Goal: Find specific page/section: Find specific page/section

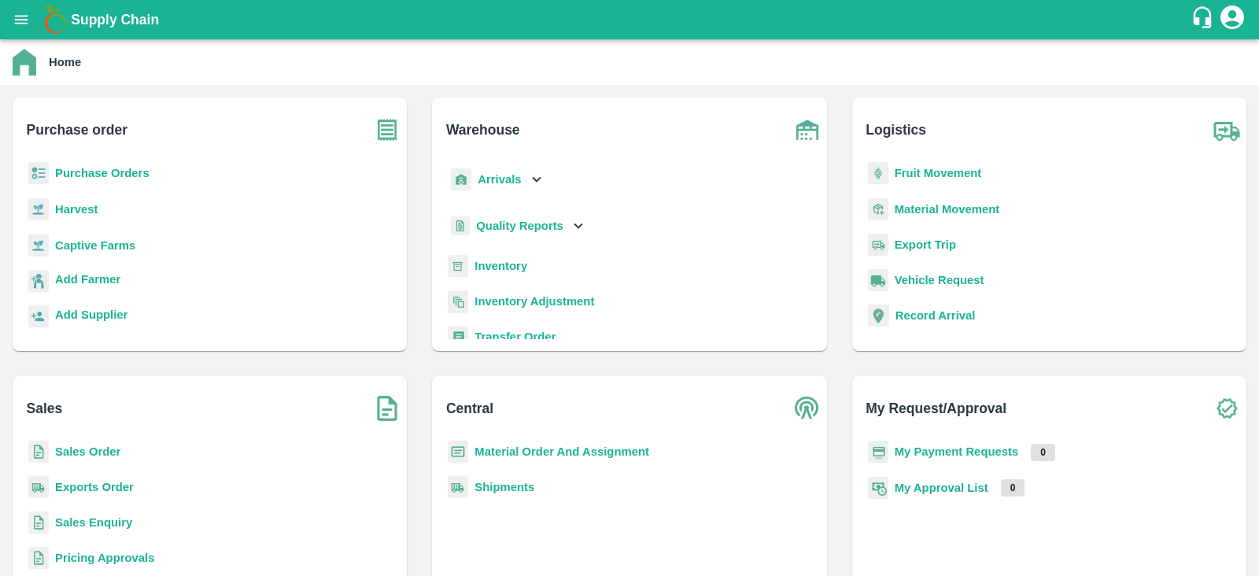
click at [86, 175] on b "Purchase Orders" at bounding box center [102, 173] width 94 height 13
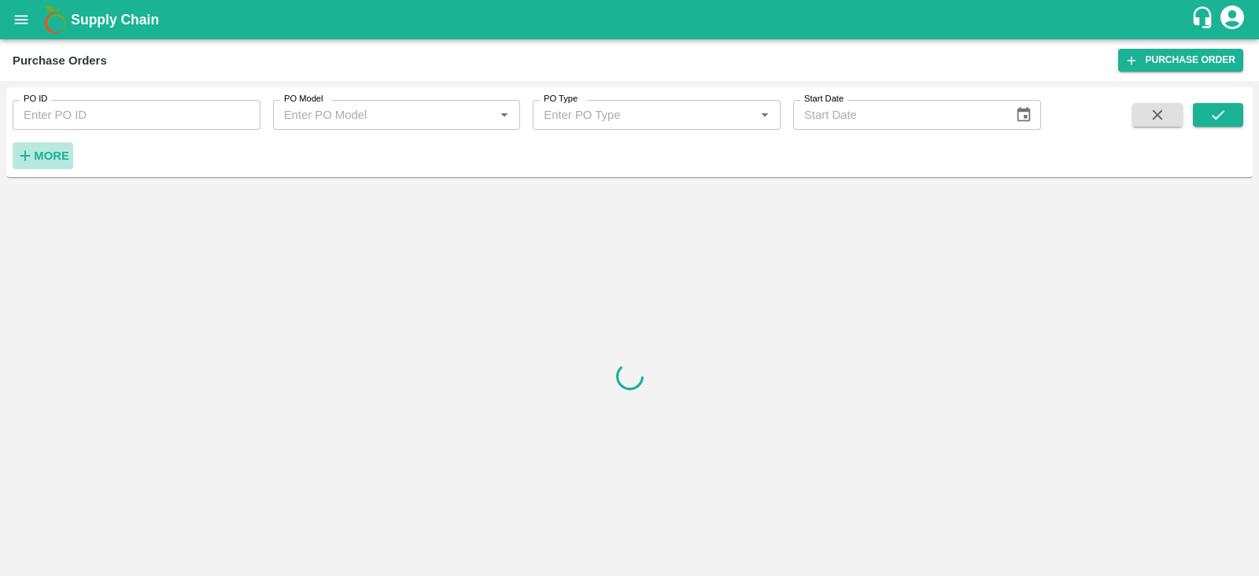
click at [48, 152] on strong "More" at bounding box center [51, 156] width 35 height 13
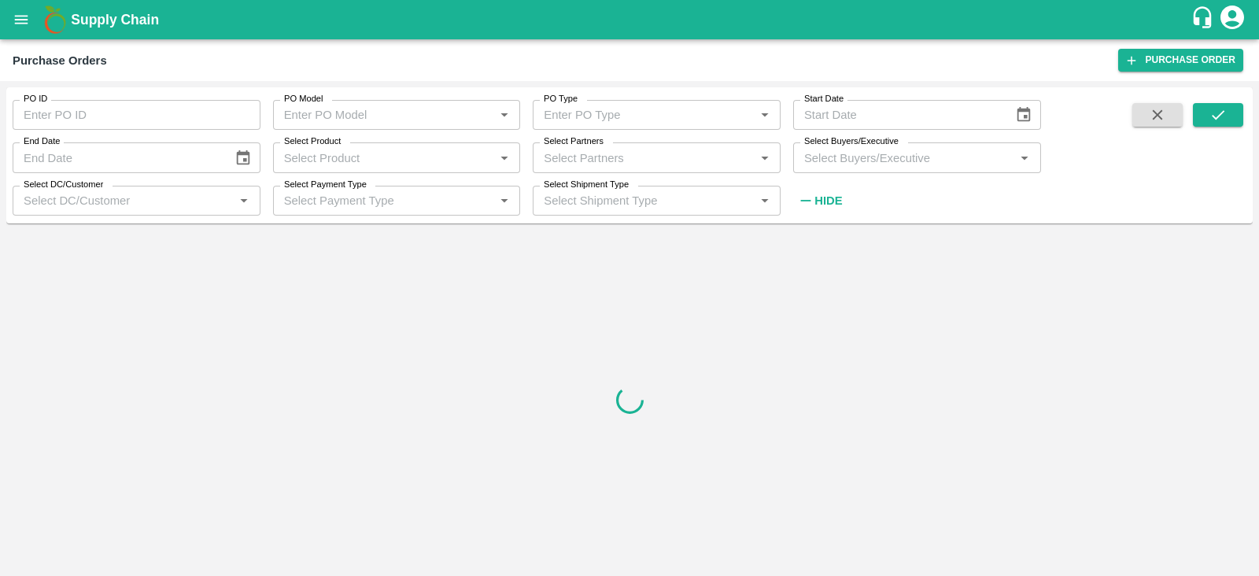
click at [845, 168] on div "Select Buyers/Executive   *" at bounding box center [917, 157] width 248 height 30
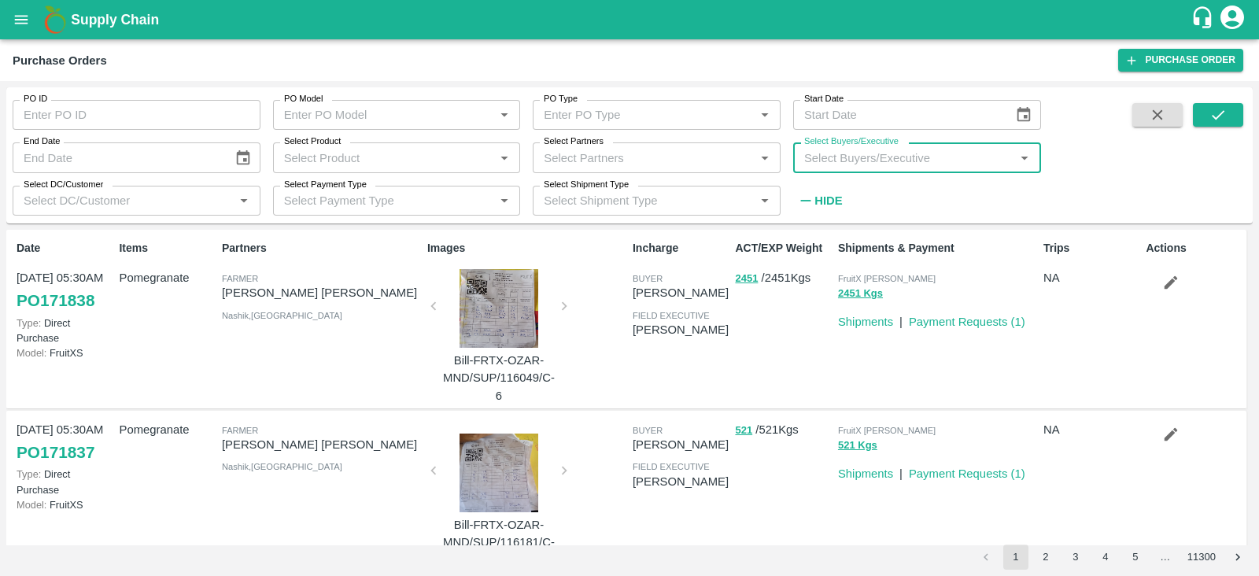
click at [884, 167] on input "Select Buyers/Executive" at bounding box center [904, 157] width 213 height 20
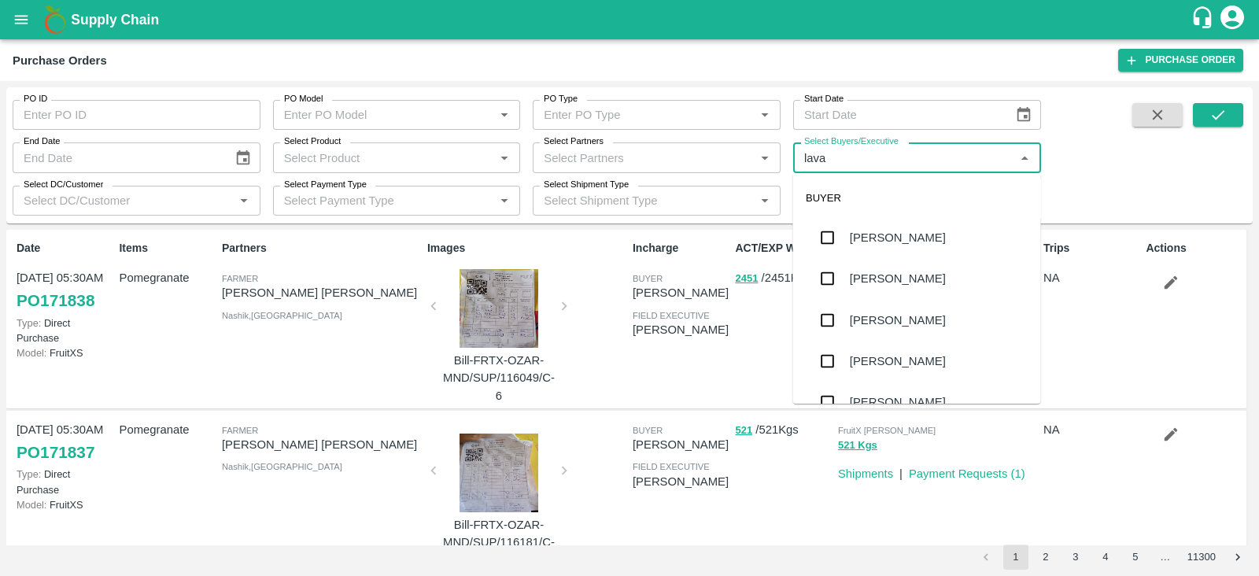
type input "[PERSON_NAME]"
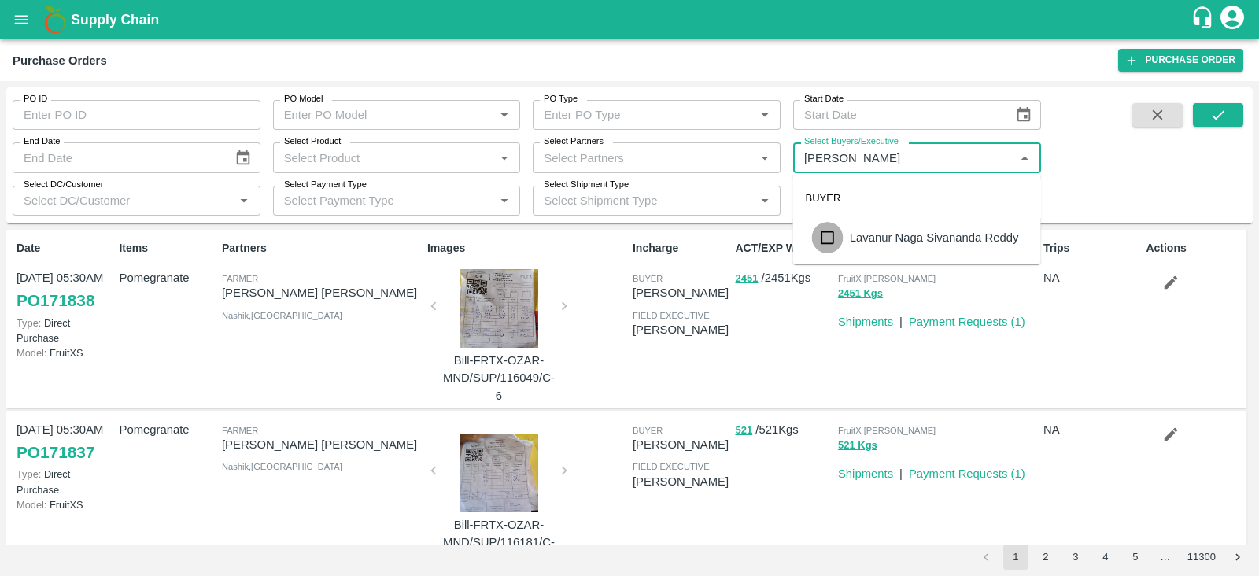
click at [830, 243] on input "checkbox" at bounding box center [827, 237] width 31 height 31
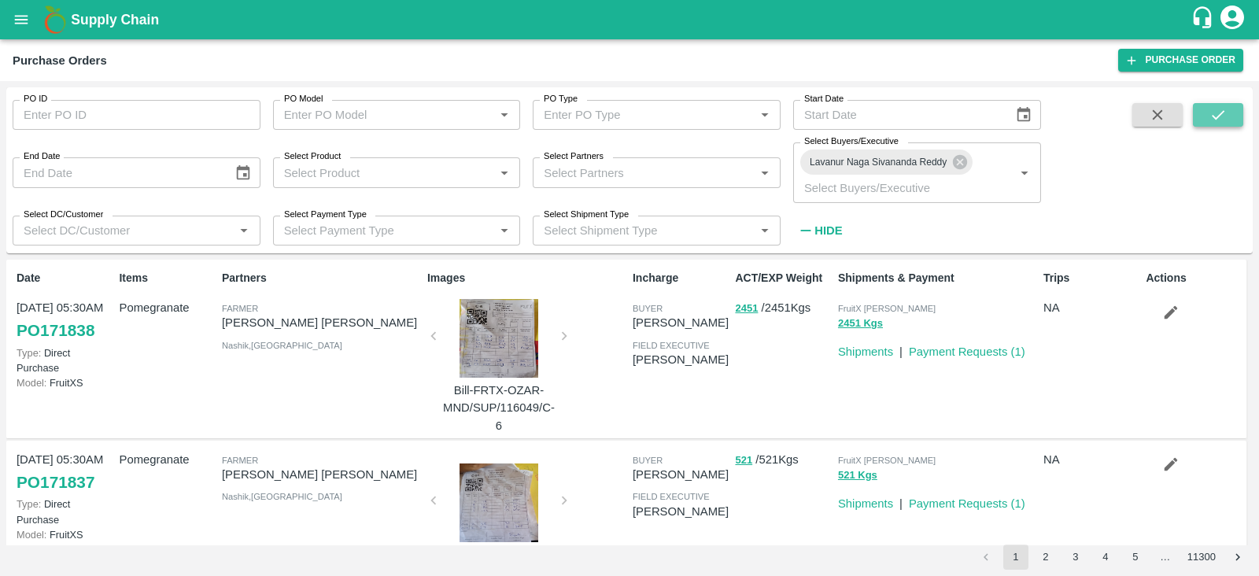
click at [1207, 116] on button "submit" at bounding box center [1218, 115] width 50 height 24
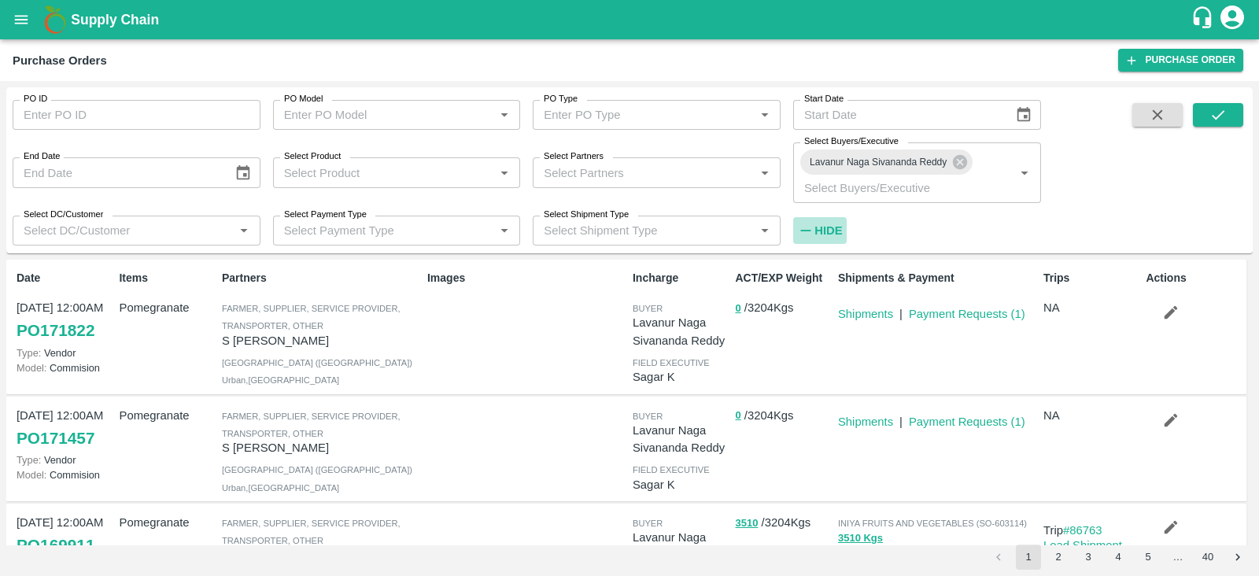
click at [830, 230] on strong "Hide" at bounding box center [829, 230] width 28 height 13
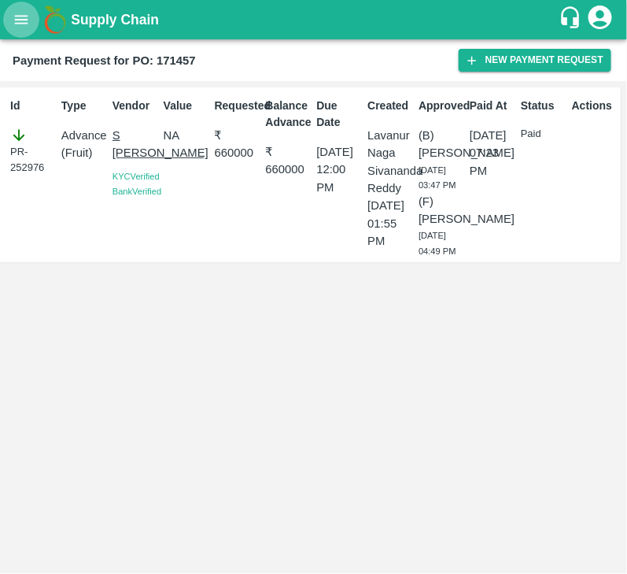
click at [24, 18] on icon "open drawer" at bounding box center [21, 19] width 17 height 17
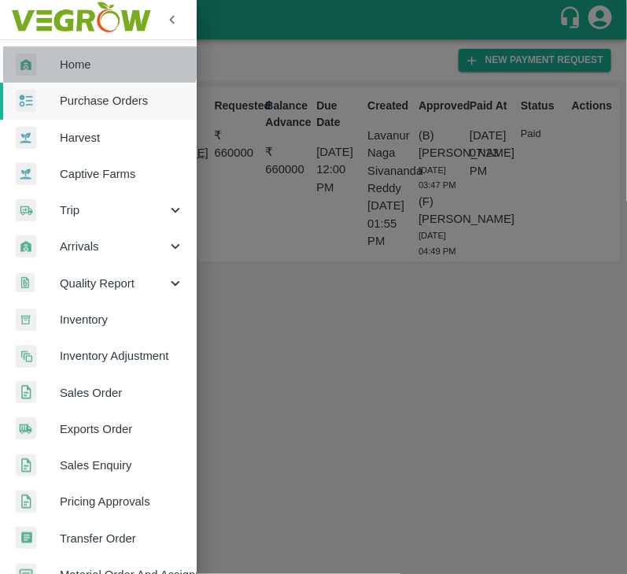
click at [97, 57] on span "Home" at bounding box center [122, 64] width 124 height 17
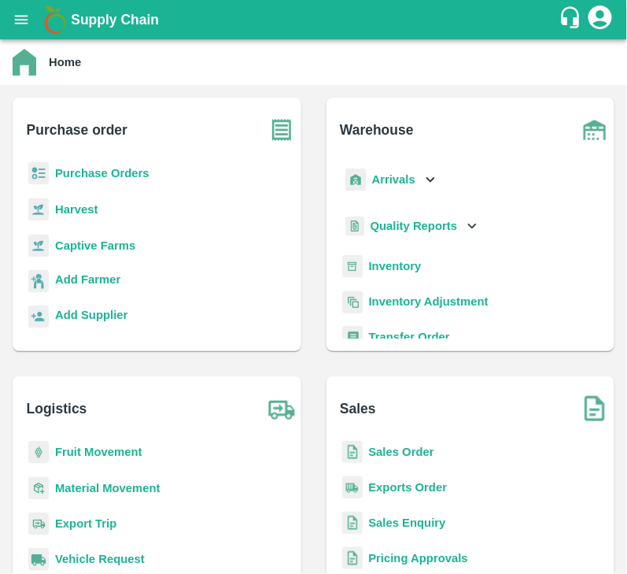
click at [112, 167] on b "Purchase Orders" at bounding box center [102, 173] width 94 height 13
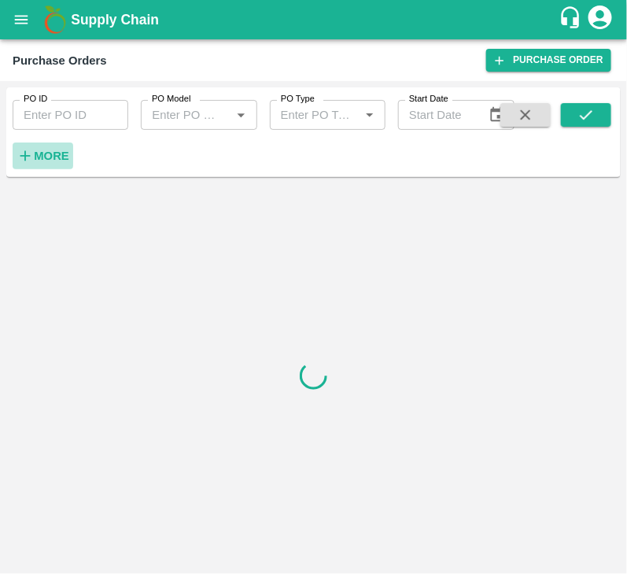
click at [46, 159] on strong "More" at bounding box center [51, 156] width 35 height 13
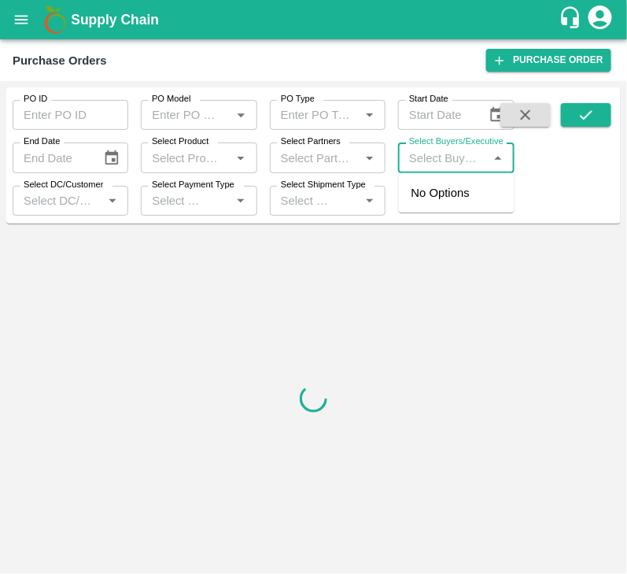
click at [445, 155] on input "Select Buyers/Executive" at bounding box center [443, 157] width 80 height 20
type input "lavanu"
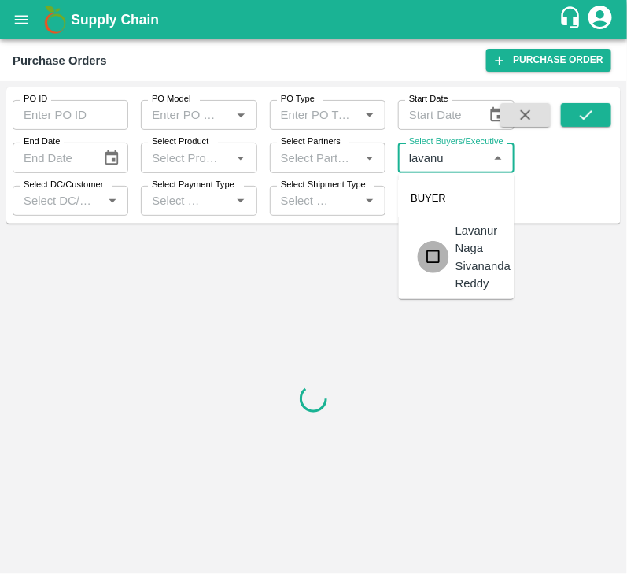
click at [439, 253] on input "checkbox" at bounding box center [433, 256] width 31 height 31
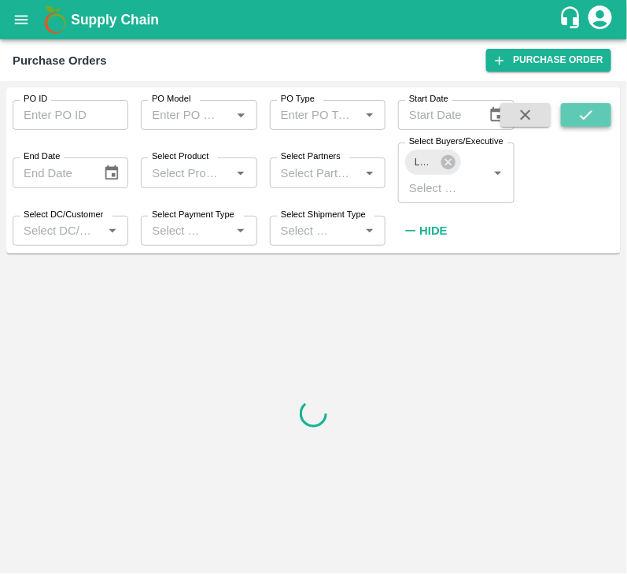
click at [589, 122] on icon "submit" at bounding box center [586, 114] width 17 height 17
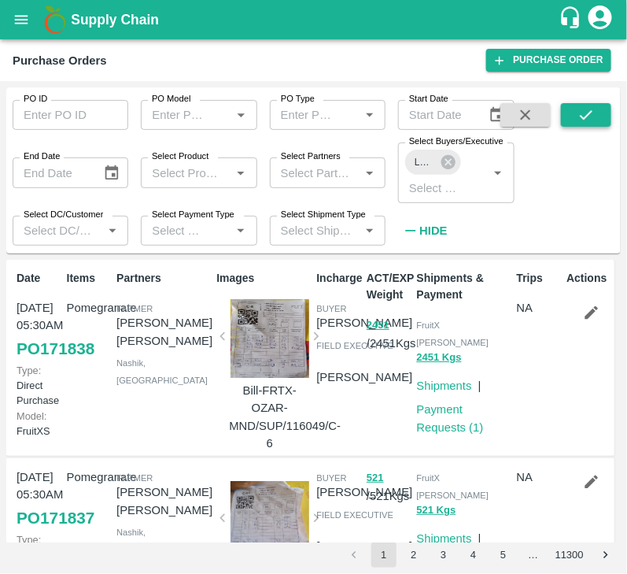
click at [572, 115] on button "submit" at bounding box center [586, 115] width 50 height 24
